Goal: Task Accomplishment & Management: Use online tool/utility

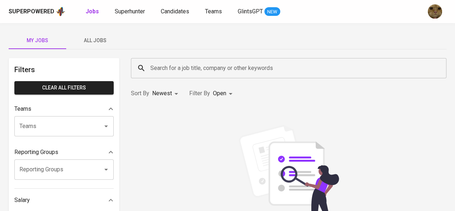
click at [101, 40] on span "All Jobs" at bounding box center [95, 40] width 49 height 9
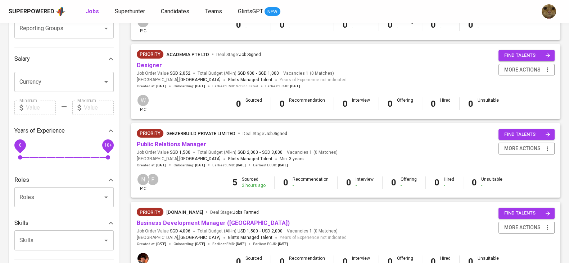
scroll to position [11, 0]
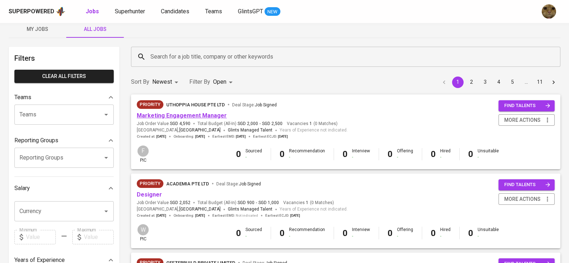
click at [162, 115] on link "Marketing Engagement Manager" at bounding box center [182, 115] width 90 height 7
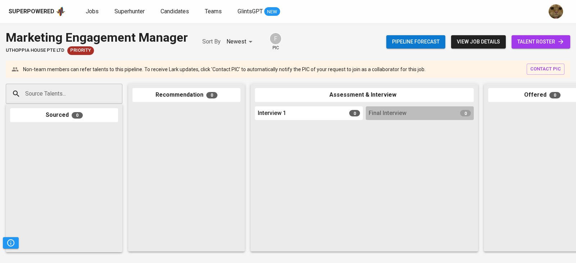
click at [460, 39] on span "talent roster" at bounding box center [540, 41] width 47 height 9
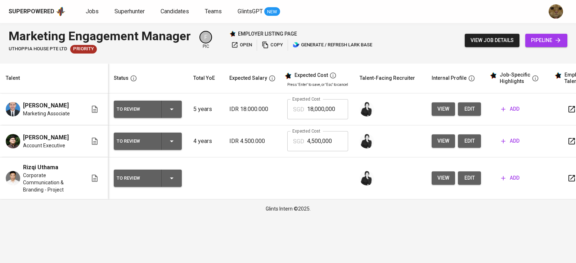
click at [442, 109] on span "view" at bounding box center [443, 109] width 12 height 9
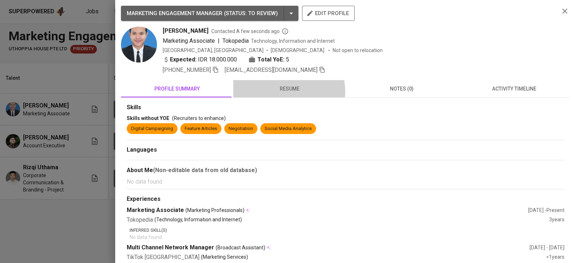
click at [284, 92] on span "resume" at bounding box center [290, 89] width 104 height 9
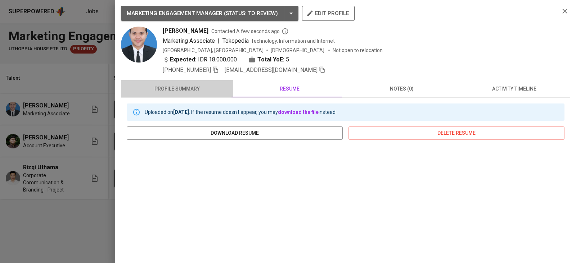
click at [204, 89] on span "profile summary" at bounding box center [177, 89] width 104 height 9
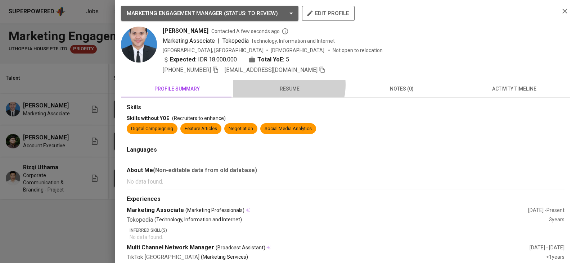
click at [282, 85] on span "resume" at bounding box center [290, 89] width 104 height 9
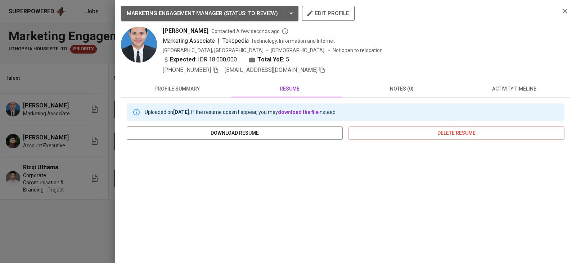
click at [191, 91] on span "profile summary" at bounding box center [177, 89] width 104 height 9
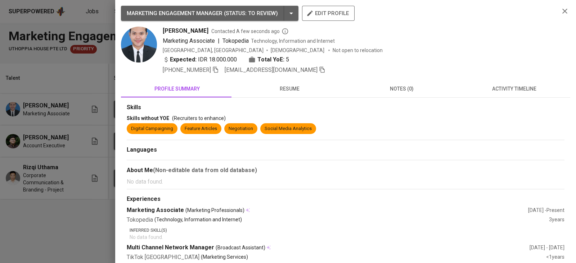
click at [83, 173] on div at bounding box center [288, 131] width 576 height 263
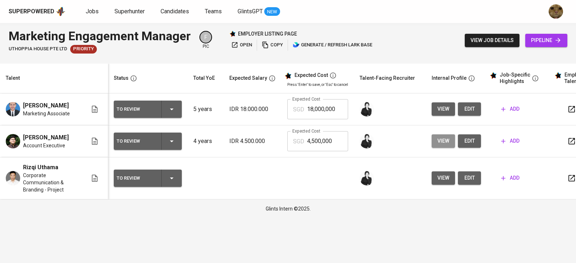
click at [451, 139] on button "view" at bounding box center [442, 141] width 23 height 13
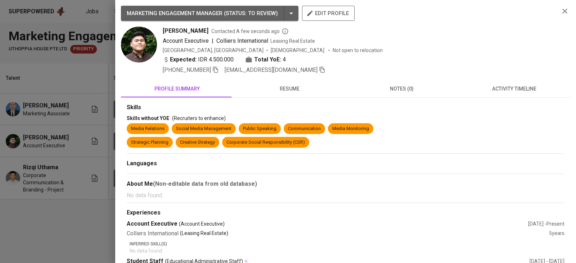
scroll to position [113, 0]
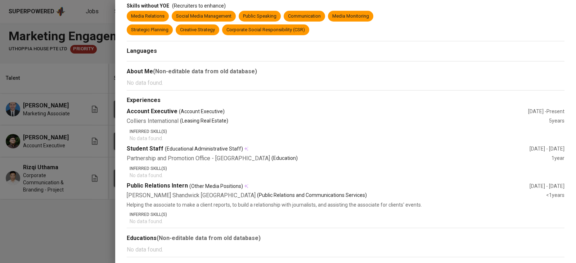
click at [52, 210] on div at bounding box center [288, 131] width 576 height 263
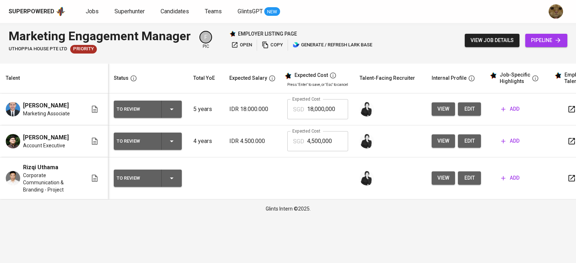
click at [434, 181] on button "view" at bounding box center [442, 178] width 23 height 13
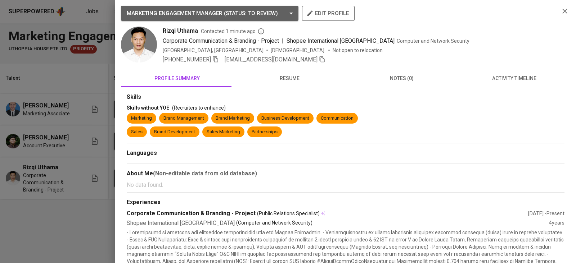
click at [279, 76] on span "resume" at bounding box center [290, 78] width 104 height 9
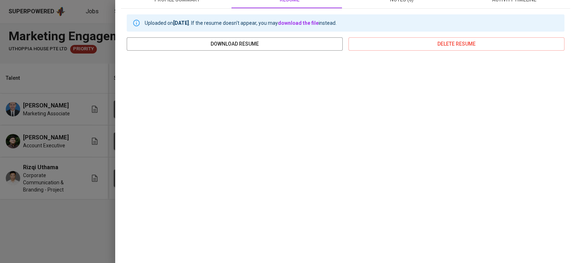
scroll to position [9, 0]
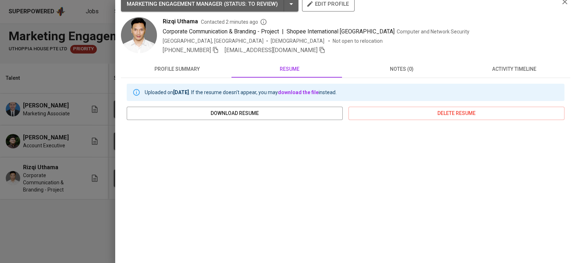
click at [58, 162] on div at bounding box center [288, 131] width 576 height 263
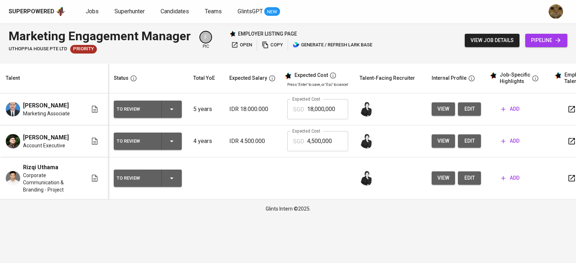
click at [439, 138] on span "view" at bounding box center [443, 141] width 12 height 9
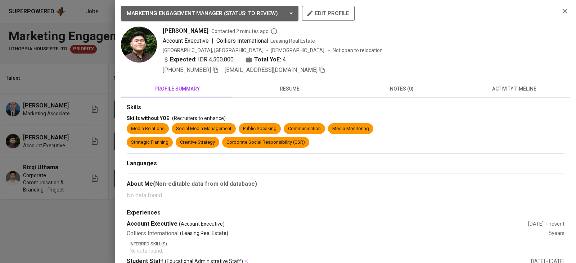
click at [294, 94] on button "resume" at bounding box center [289, 88] width 112 height 17
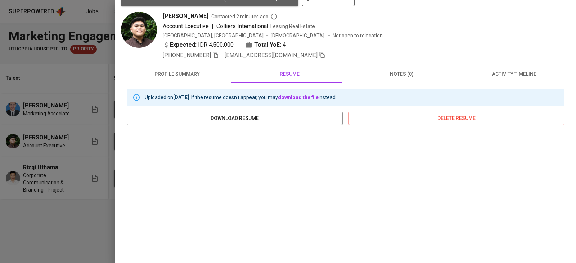
scroll to position [14, 0]
click at [460, 69] on button "activity timeline" at bounding box center [514, 74] width 112 height 17
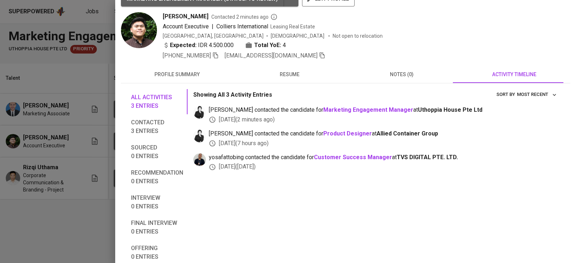
click at [275, 78] on span "resume" at bounding box center [290, 74] width 104 height 9
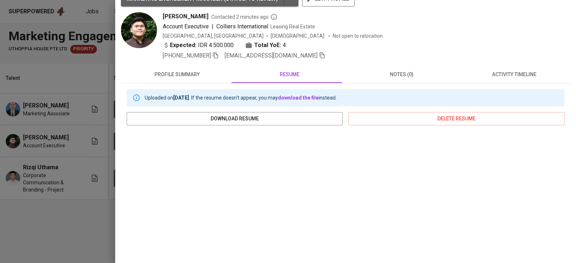
scroll to position [0, 0]
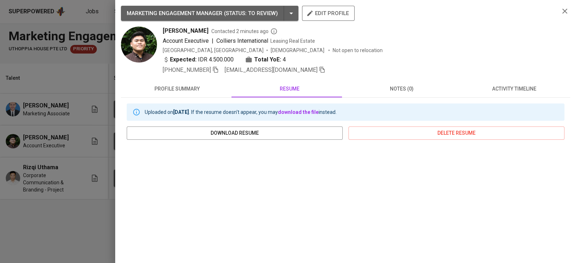
click at [388, 92] on span "notes (0)" at bounding box center [402, 89] width 104 height 9
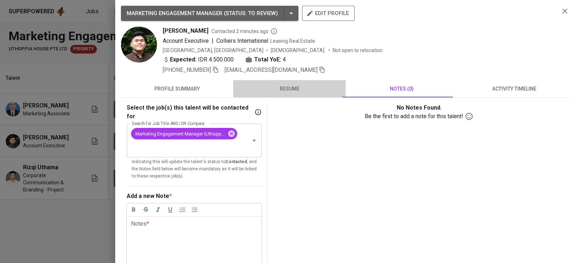
click at [298, 96] on button "resume" at bounding box center [289, 88] width 112 height 17
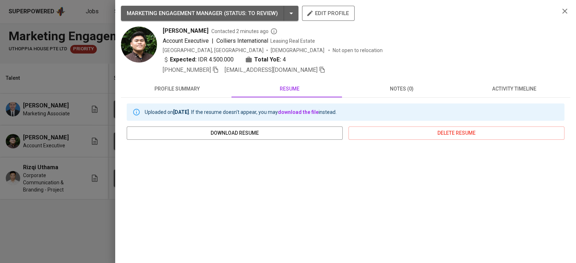
click at [460, 89] on span "activity timeline" at bounding box center [514, 89] width 104 height 9
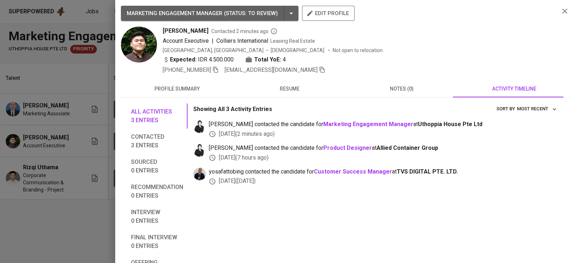
click at [279, 81] on button "resume" at bounding box center [289, 88] width 112 height 17
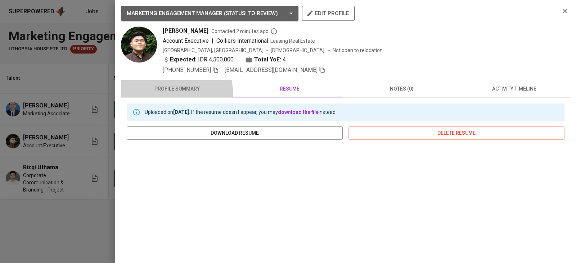
click at [168, 93] on span "profile summary" at bounding box center [177, 89] width 104 height 9
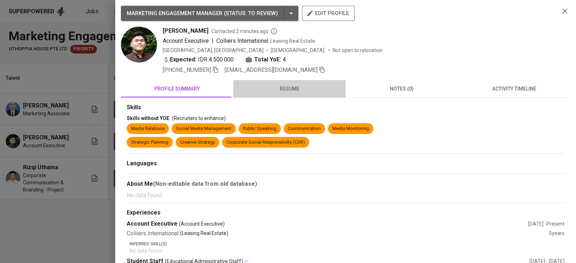
click at [297, 82] on button "resume" at bounding box center [289, 88] width 112 height 17
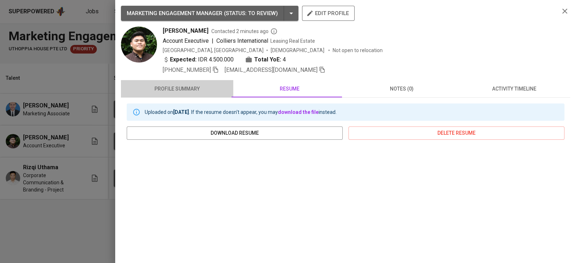
click at [183, 80] on button "profile summary" at bounding box center [177, 88] width 112 height 17
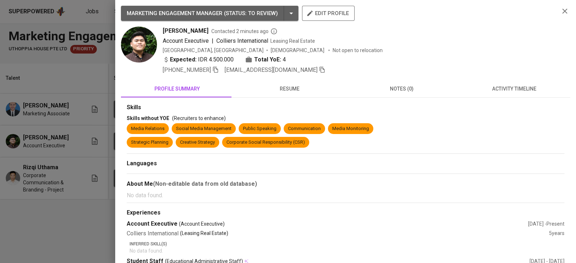
click at [296, 75] on div "MARKETING ENGAGEMENT MANAGER ( STATUS : To Review ) edit profile [PERSON_NAME] …" at bounding box center [345, 132] width 449 height 252
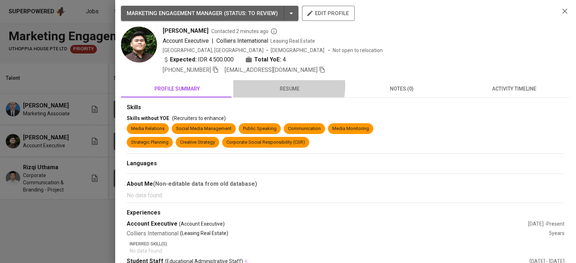
click at [279, 86] on span "resume" at bounding box center [290, 89] width 104 height 9
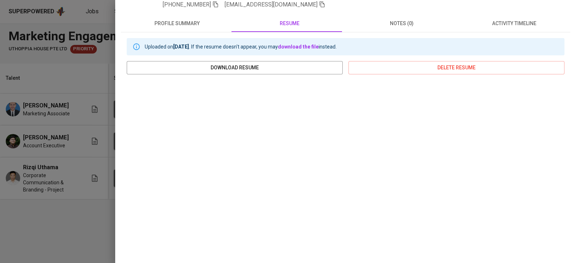
scroll to position [110, 0]
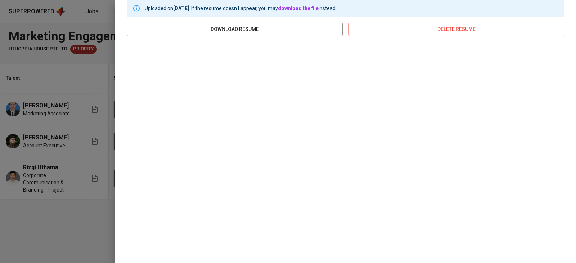
click at [52, 120] on div at bounding box center [288, 131] width 576 height 263
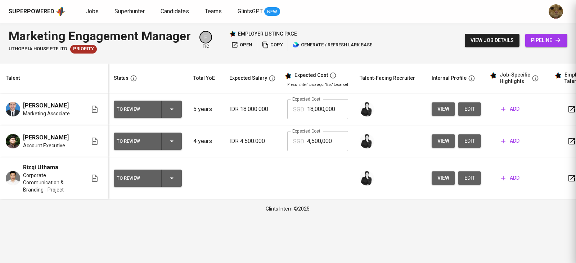
scroll to position [0, 0]
click at [444, 113] on span "view" at bounding box center [443, 109] width 12 height 9
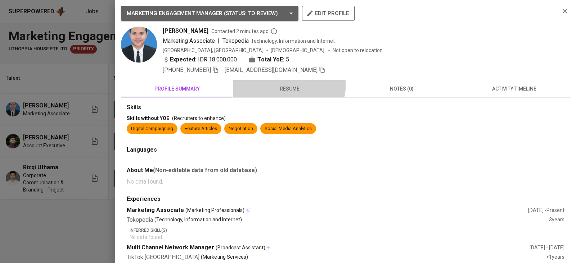
click at [286, 84] on button "resume" at bounding box center [289, 88] width 112 height 17
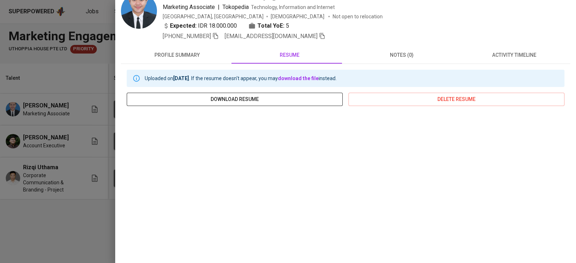
scroll to position [13, 0]
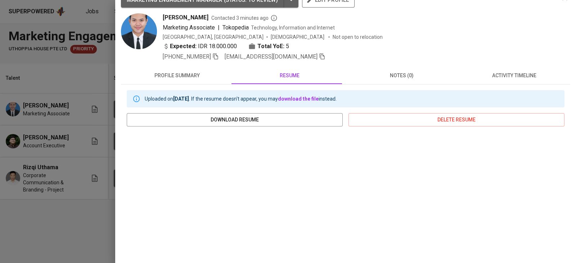
click at [197, 60] on span "[PHONE_NUMBER]" at bounding box center [191, 57] width 56 height 9
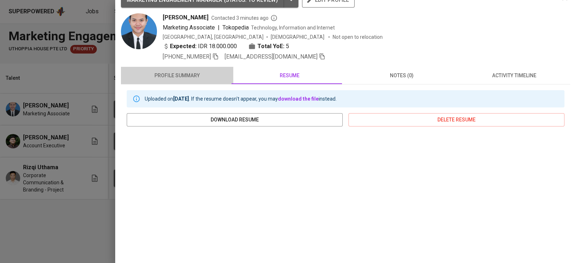
click at [190, 71] on span "profile summary" at bounding box center [177, 75] width 104 height 9
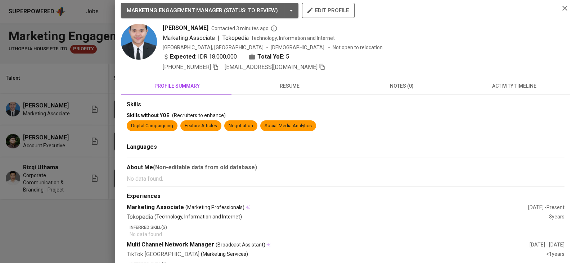
scroll to position [0, 0]
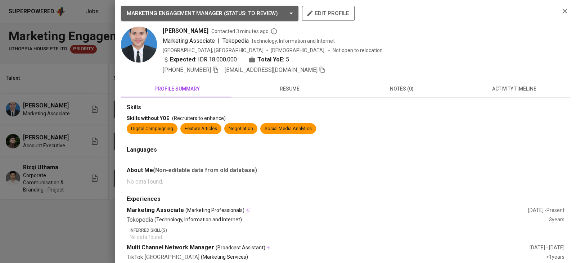
click at [280, 95] on button "resume" at bounding box center [289, 88] width 112 height 17
